Goal: Ask a question

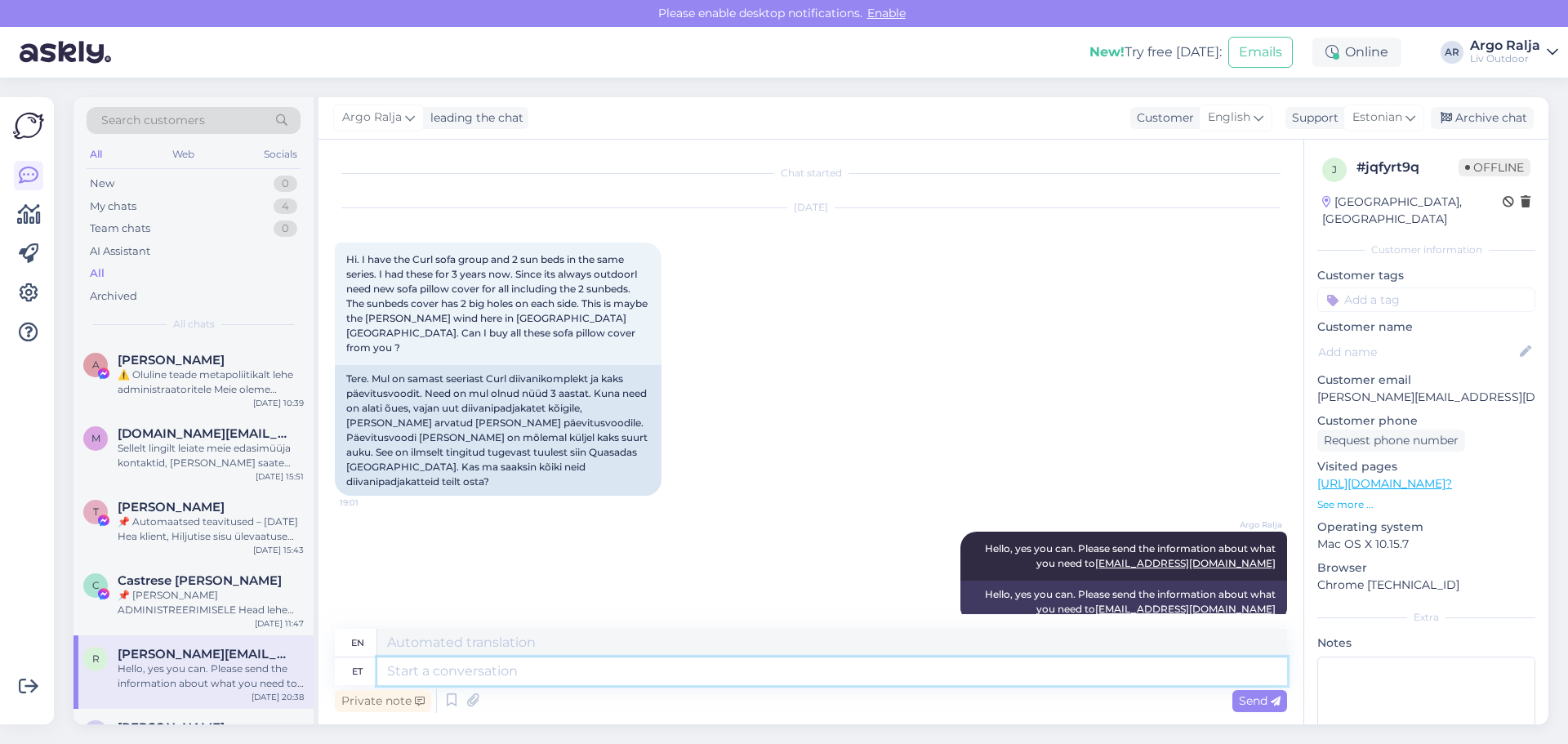
click at [571, 662] on textarea at bounding box center [832, 671] width 910 height 27
click at [478, 670] on textarea "Ma ei leidnud ühtegi toodet ega seeriat" at bounding box center [832, 671] width 910 height 27
click at [530, 666] on textarea "Ma ei leidnud manust ühtegi toodet ega seeriat" at bounding box center [832, 671] width 910 height 27
click at [765, 667] on textarea "Ma ei leidnud manusest ühtegi toodet ega seeriat" at bounding box center [832, 671] width 910 height 27
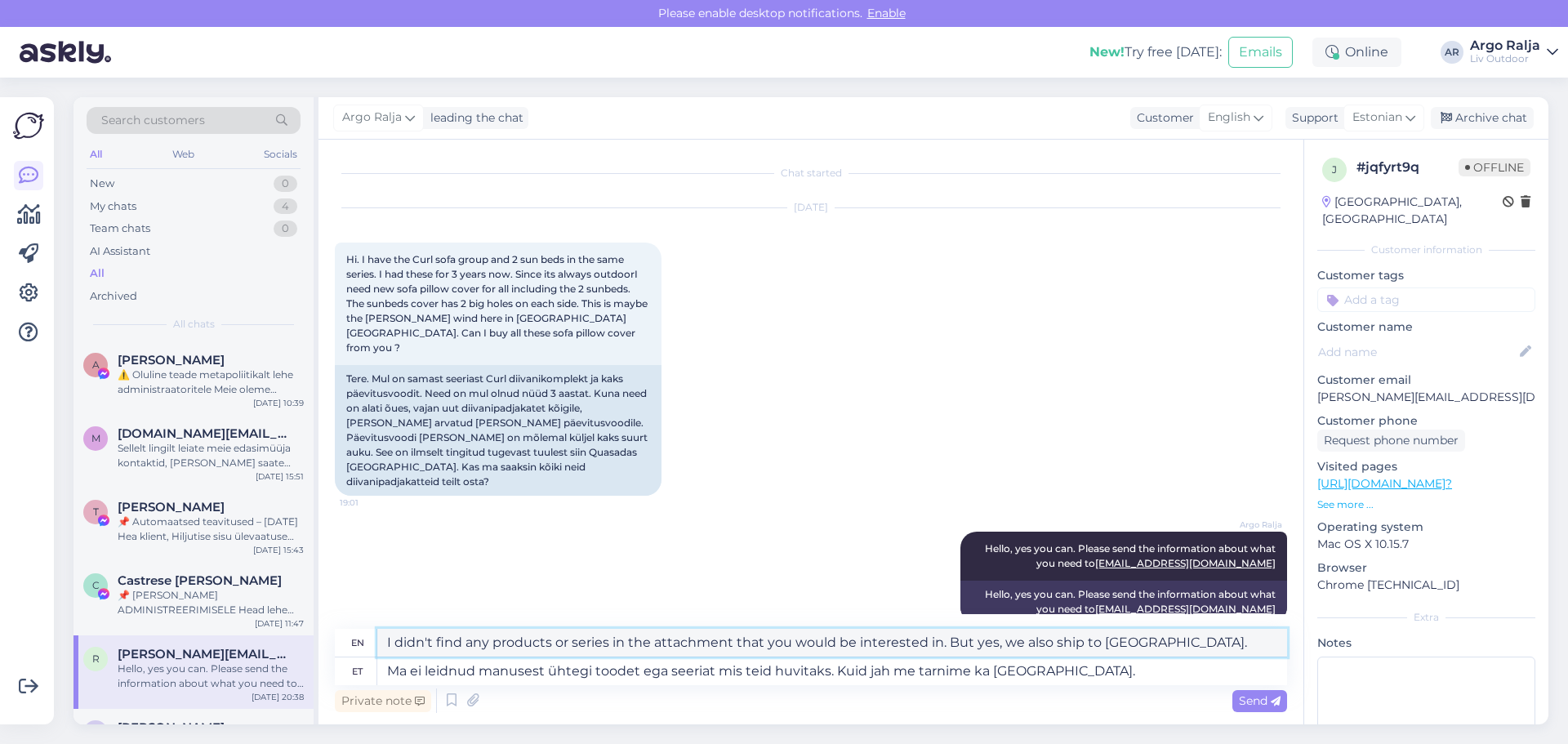
drag, startPoint x: 1165, startPoint y: 640, endPoint x: 427, endPoint y: 651, distance: 738.1
click at [341, 657] on div "en I didn't find any products or series in the attachment that you would be int…" at bounding box center [811, 657] width 952 height 57
drag, startPoint x: 1099, startPoint y: 671, endPoint x: 374, endPoint y: 679, distance: 725.0
click at [374, 680] on div "et Ma ei leidnud manusest ühtegi toodet ega seeriat mis teid huvitaks. Kuid jah…" at bounding box center [811, 671] width 952 height 27
click at [496, 668] on textarea "Tavaliselt teeme pakkumise, kui pakkumine sobib hakkame teie poolt saadetud aad…" at bounding box center [832, 671] width 910 height 27
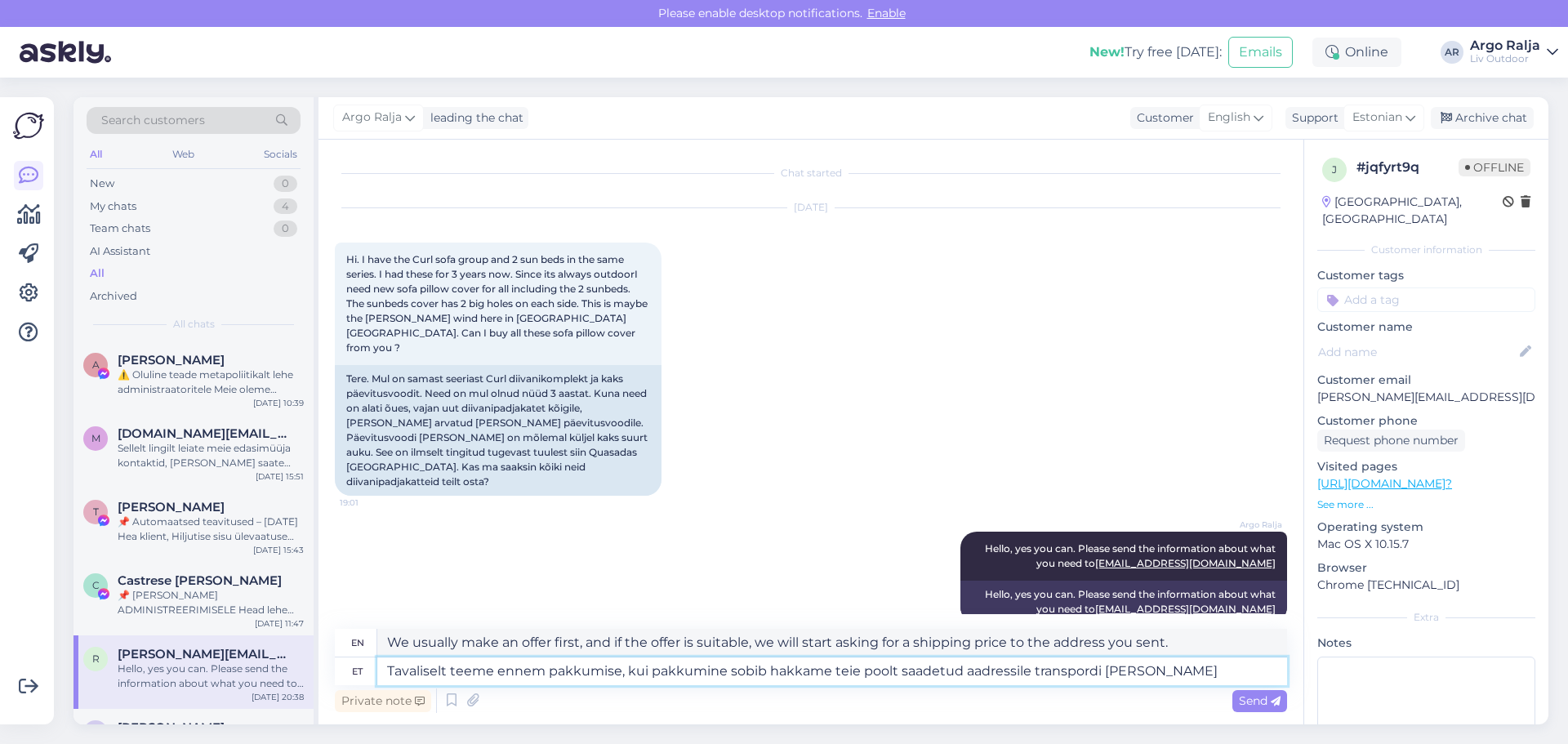
click at [768, 665] on textarea "Tavaliselt teeme ennem pakkumise, kui pakkumine sobib hakkame teie poolt saadet…" at bounding box center [832, 671] width 910 height 27
click at [764, 669] on textarea "Tavaliselt teeme ennem pakkumise, kui pakkumine sobib hakkame teie poolt saadet…" at bounding box center [832, 671] width 910 height 27
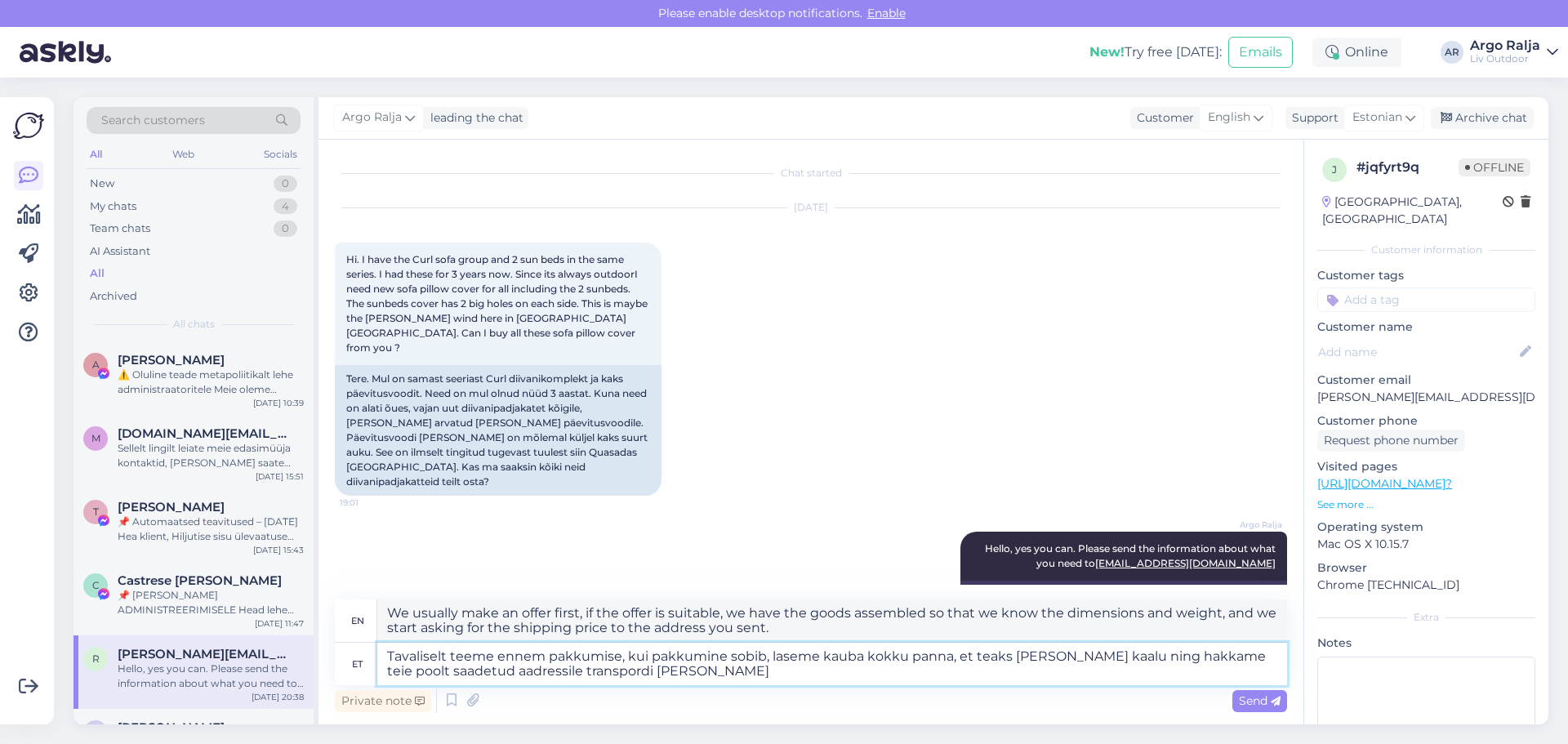
click at [710, 669] on textarea "Tavaliselt teeme ennem pakkumise, kui pakkumine sobib, laseme kauba kokku panna…" at bounding box center [832, 664] width 910 height 42
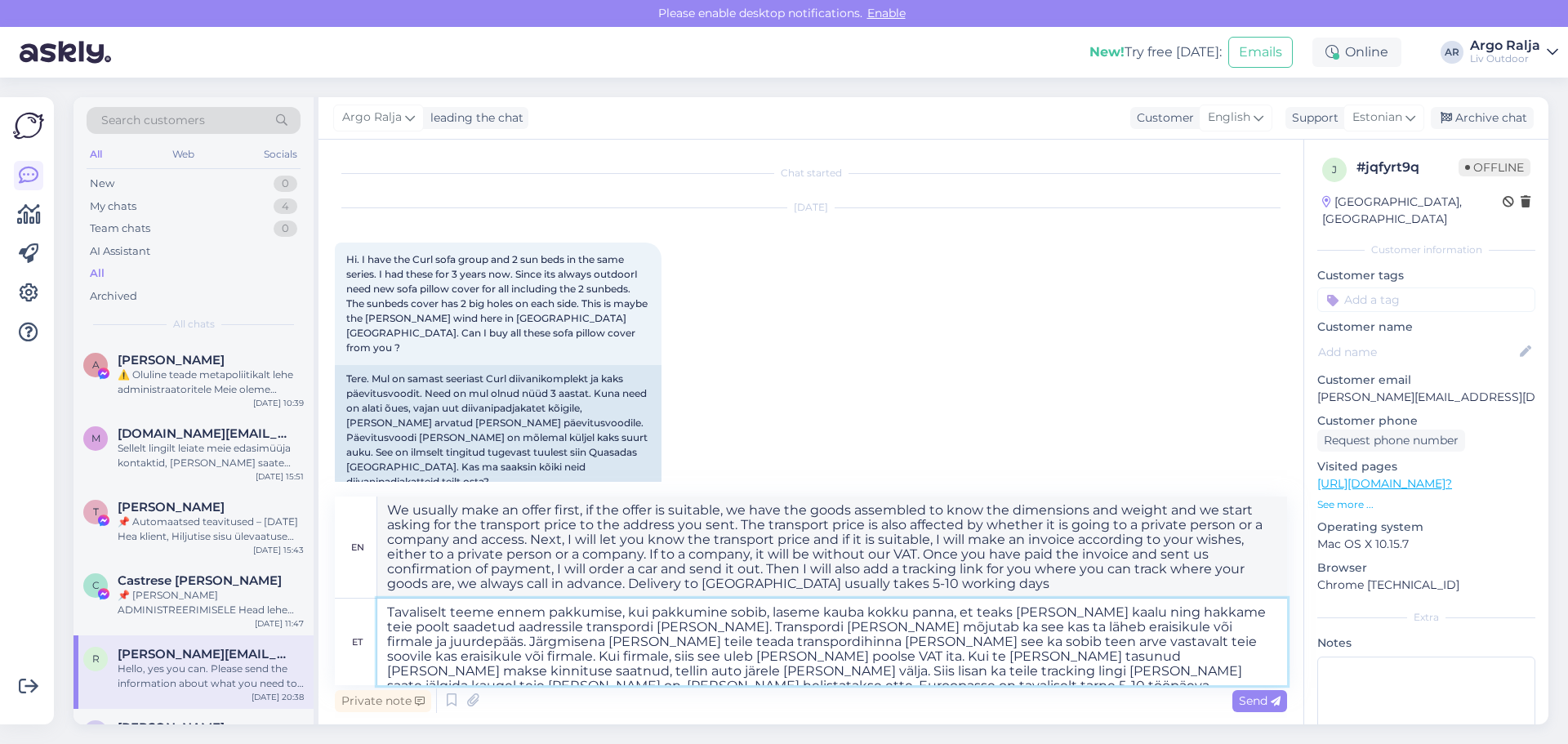
type textarea "Tavaliselt teeme ennem pakkumise, kui pakkumine sobib, laseme kauba kokku panna…"
drag, startPoint x: 385, startPoint y: 512, endPoint x: 1016, endPoint y: 580, distance: 634.7
click at [1016, 580] on textarea "We usually make an offer first, if the offer is suitable, we have the goods ass…" at bounding box center [832, 548] width 910 height 102
